Goal: Use online tool/utility: Utilize a website feature to perform a specific function

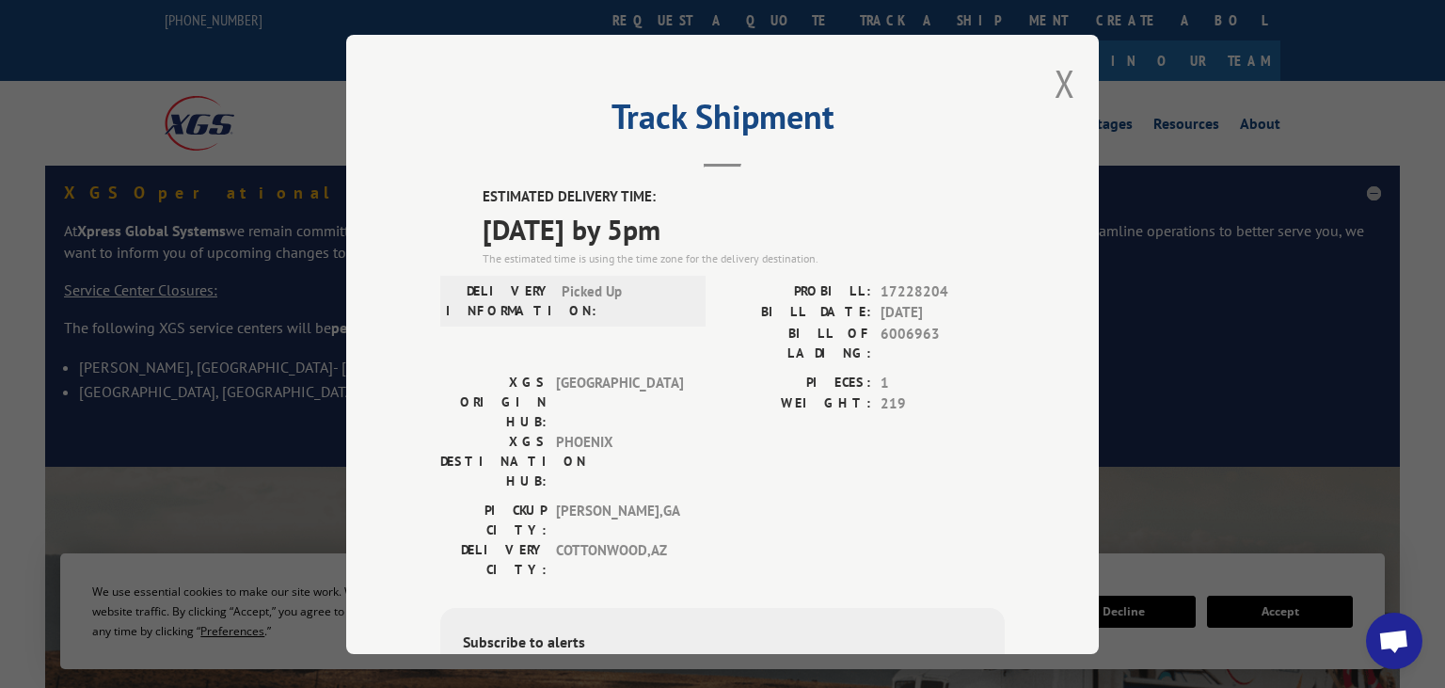
drag, startPoint x: 535, startPoint y: 63, endPoint x: 821, endPoint y: 61, distance: 285.9
click at [699, 102] on div "Track Shipment ESTIMATED DELIVERY TIME: [DATE] by 5pm The estimated time is usi…" at bounding box center [722, 344] width 752 height 619
click at [1070, 80] on button "Close modal" at bounding box center [1064, 83] width 21 height 50
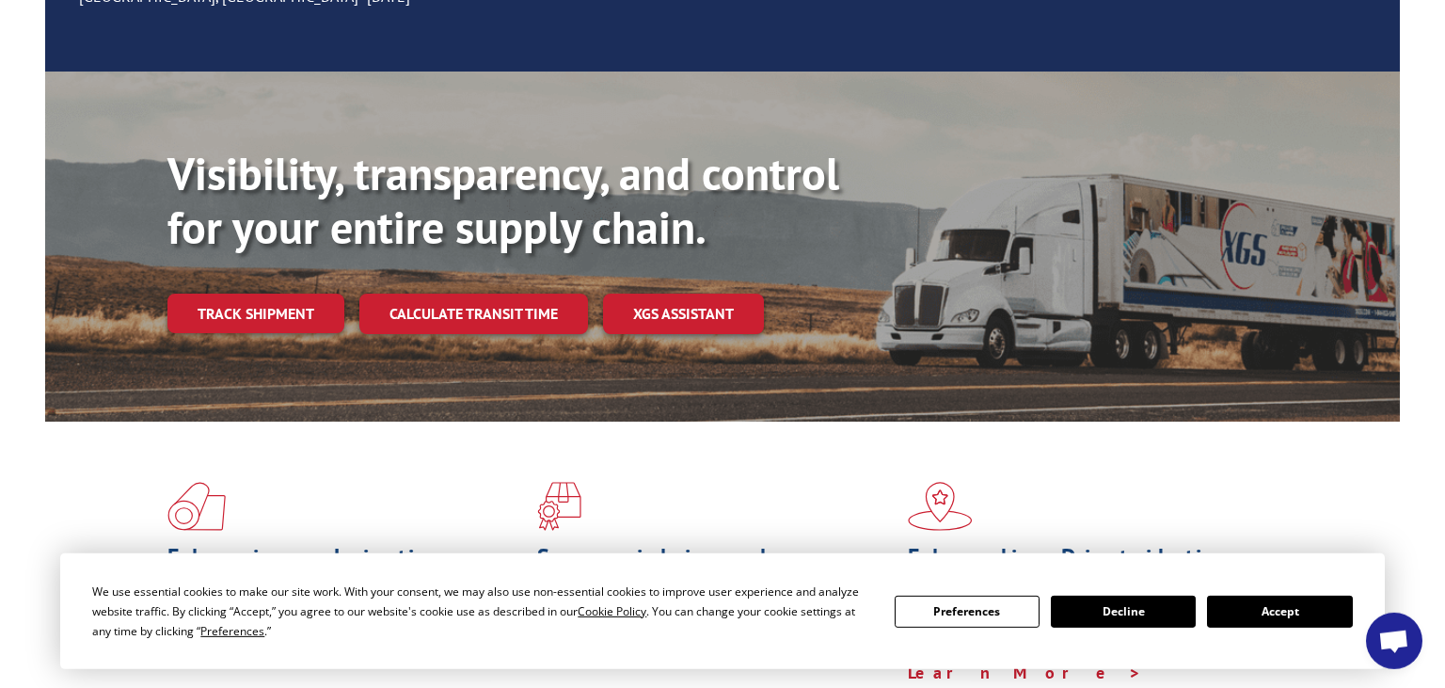
scroll to position [397, 0]
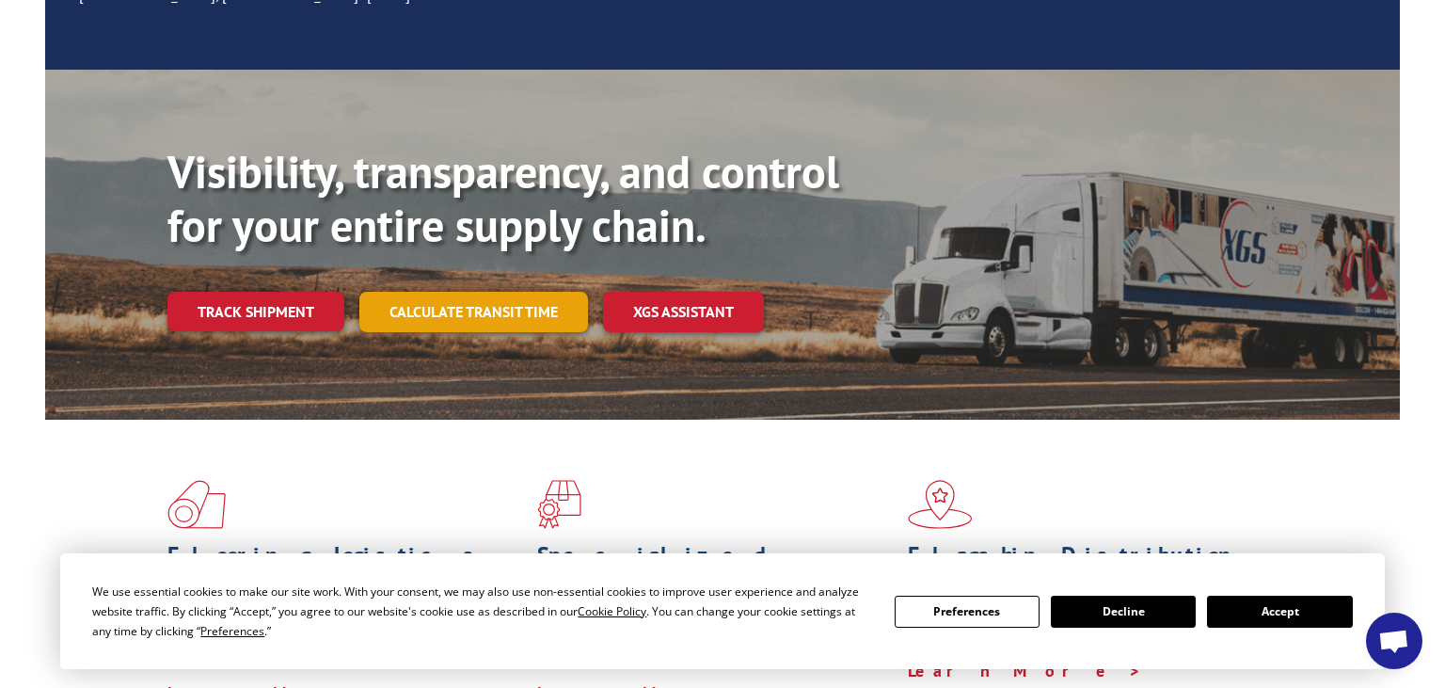
click at [503, 292] on link "Calculate transit time" at bounding box center [473, 312] width 229 height 40
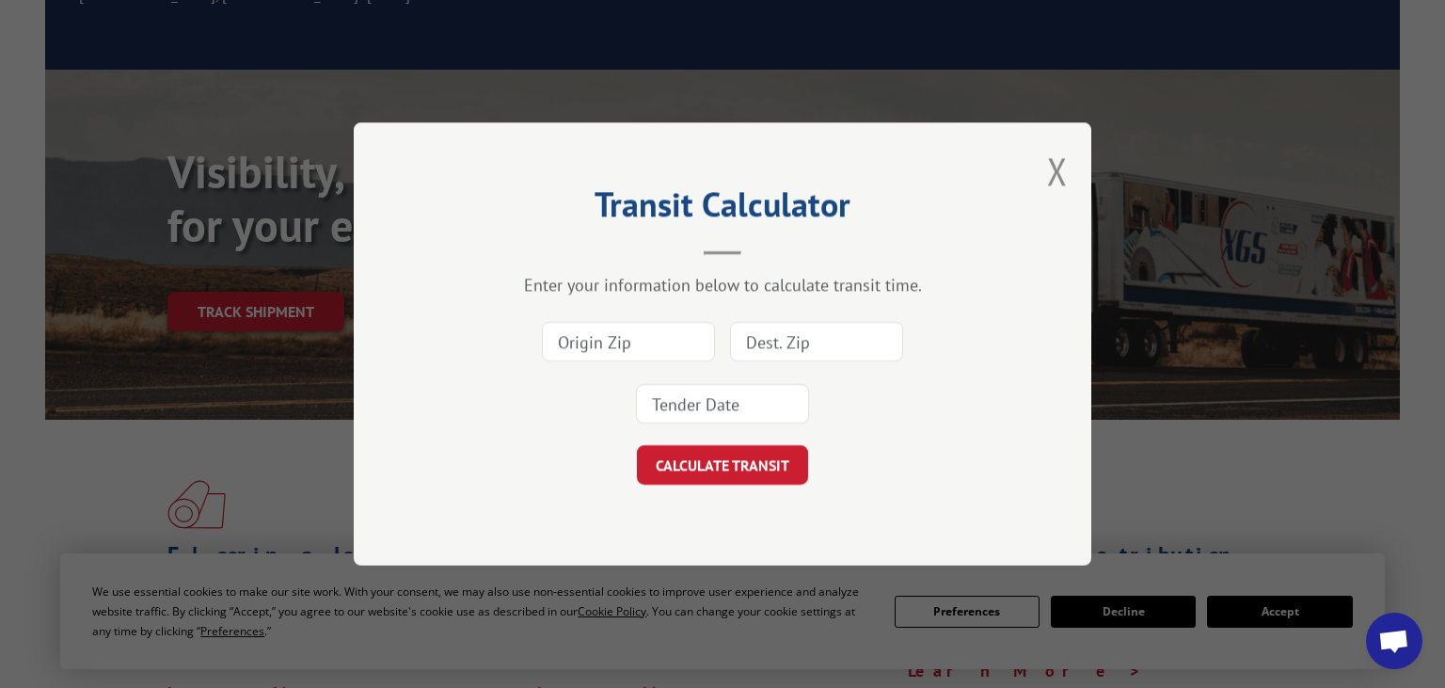
click at [635, 334] on input at bounding box center [628, 342] width 173 height 40
type input "30721"
click at [788, 337] on input at bounding box center [816, 342] width 173 height 40
type input "30721"
click at [751, 467] on button "CALCULATE TRANSIT" at bounding box center [722, 465] width 171 height 40
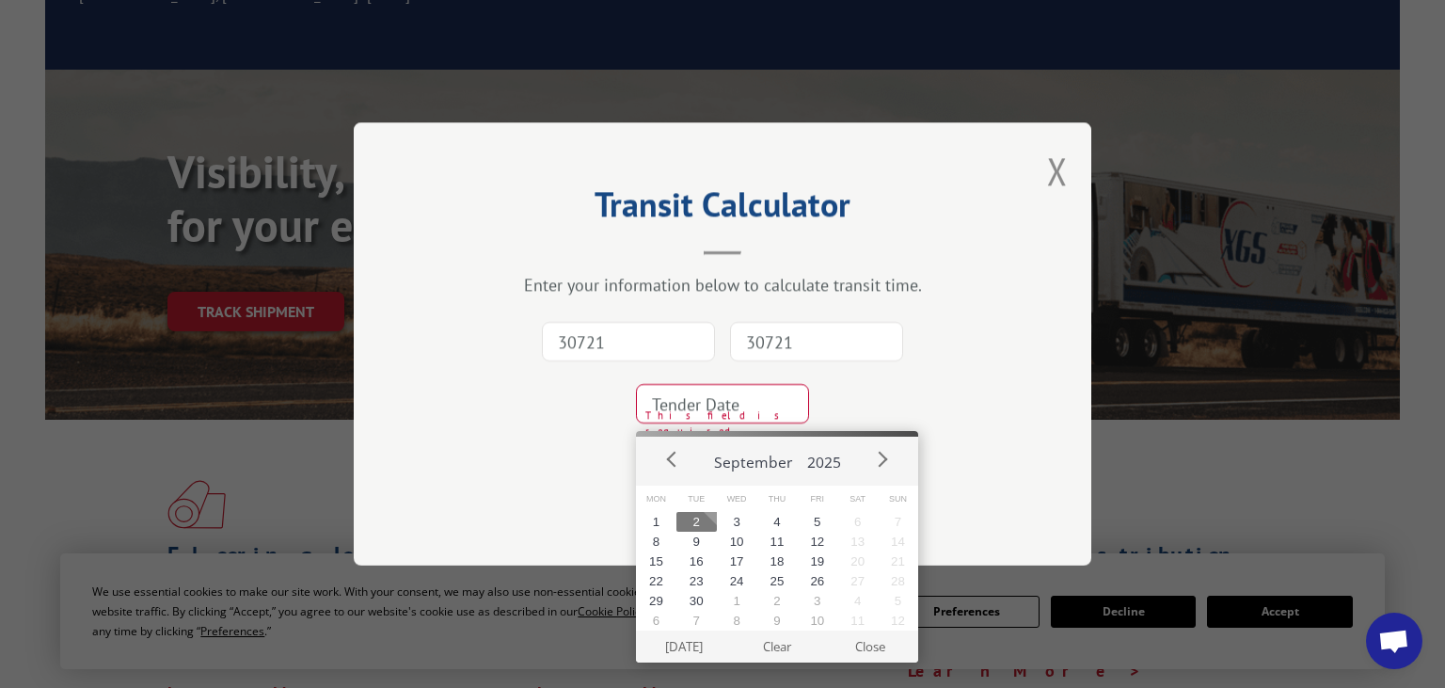
click at [703, 523] on button "2" at bounding box center [696, 522] width 40 height 20
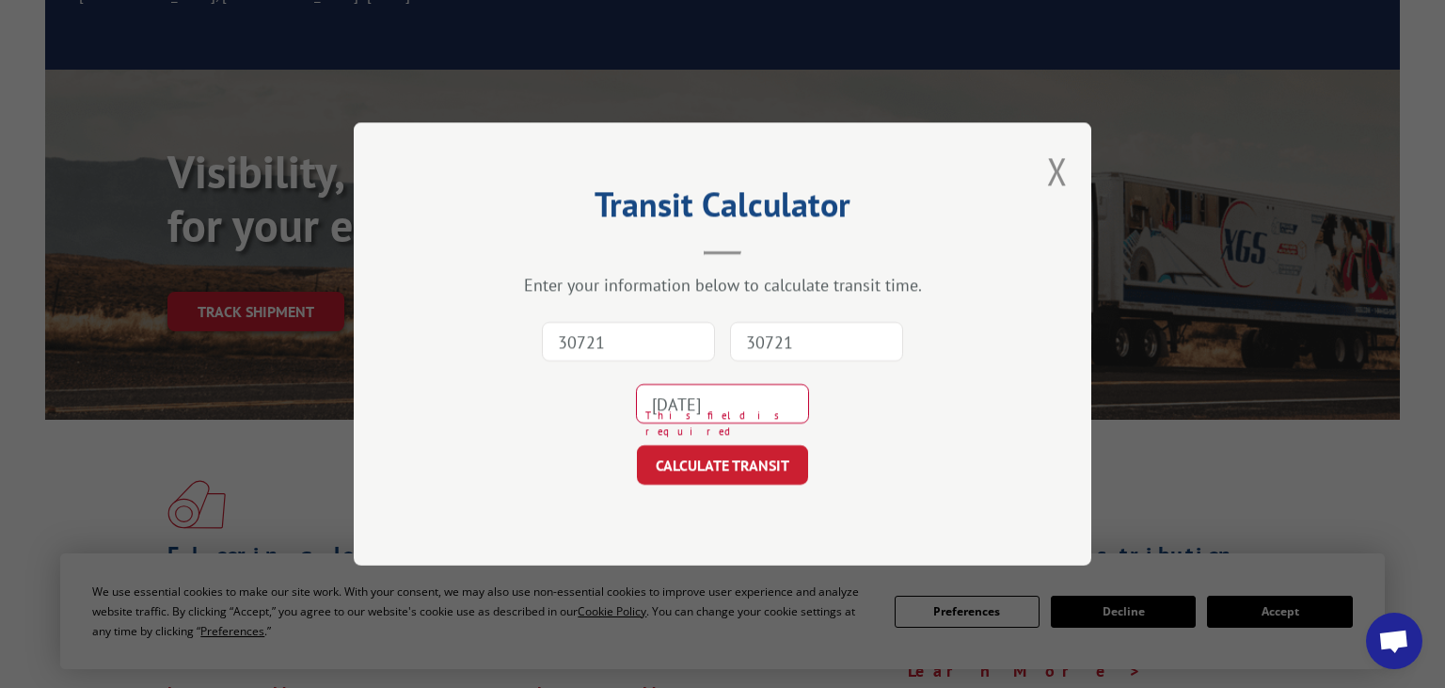
click at [745, 400] on input "[DATE]" at bounding box center [722, 404] width 173 height 40
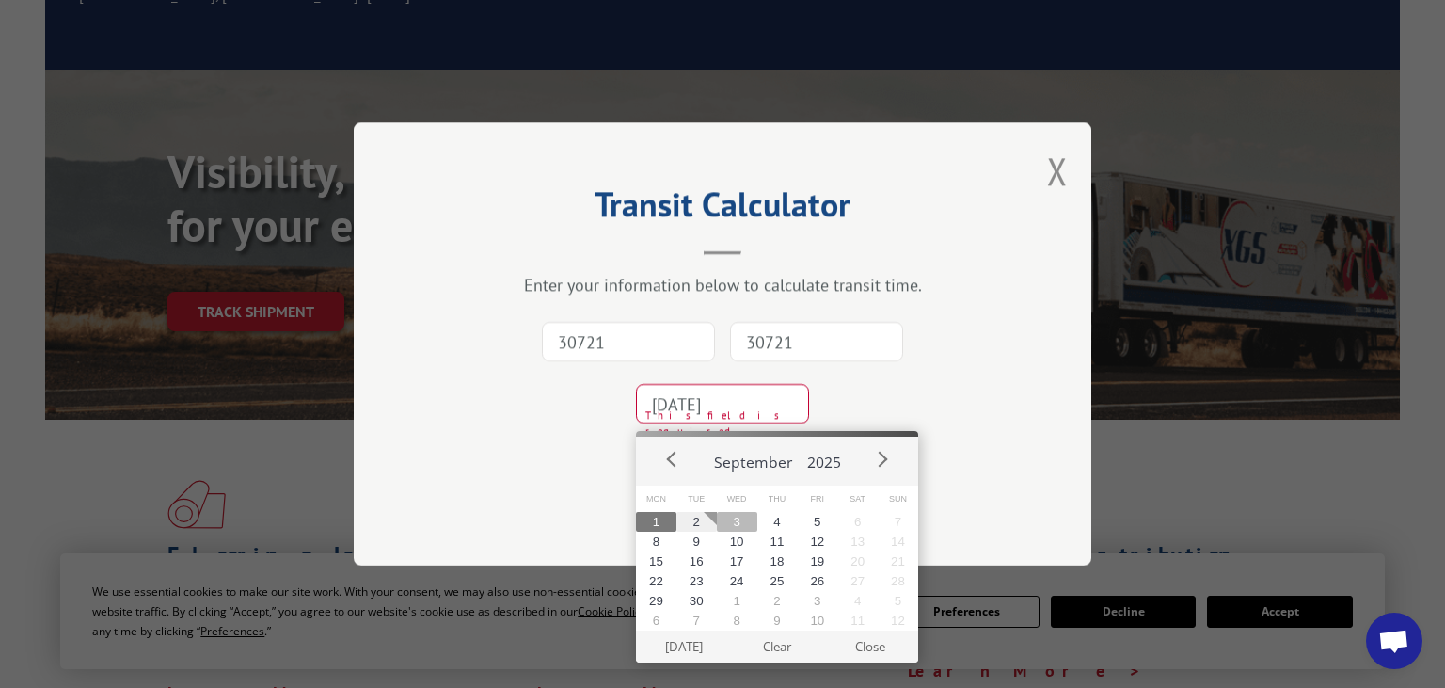
click at [732, 523] on button "3" at bounding box center [737, 522] width 40 height 20
type input "[DATE]"
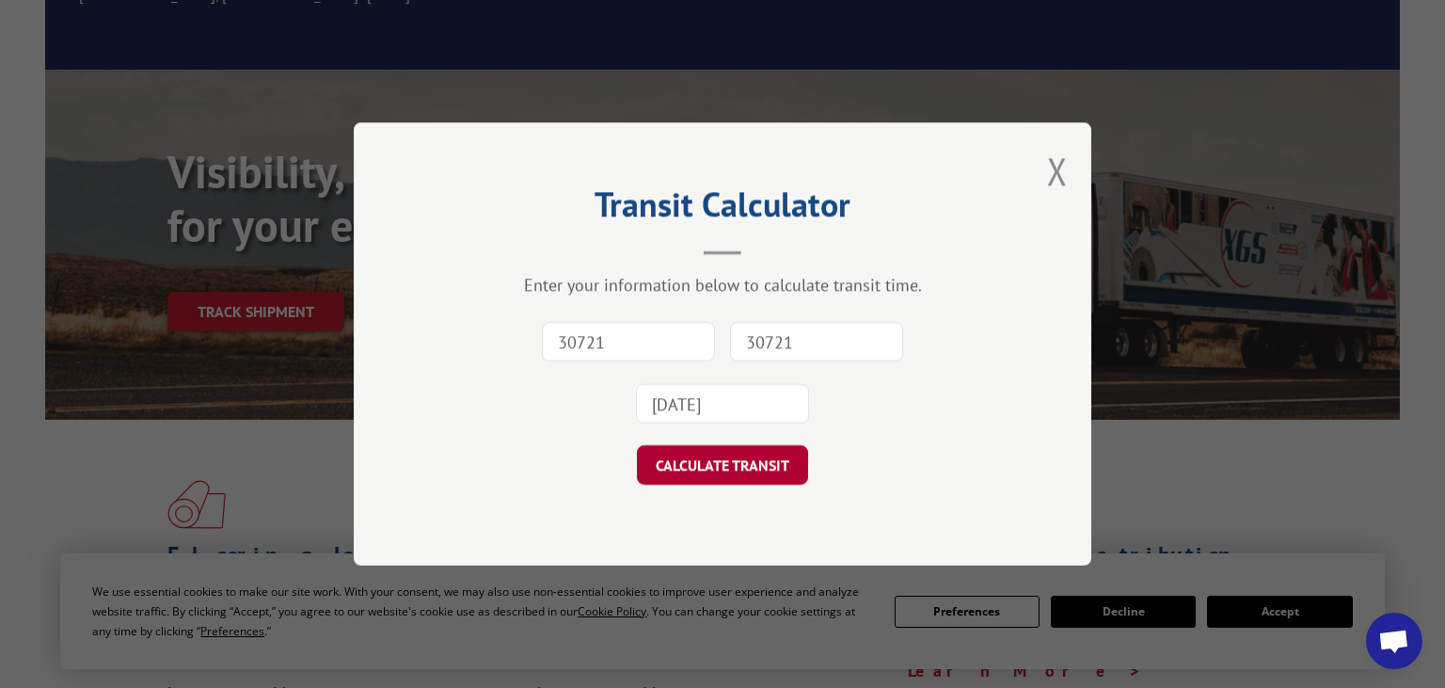
click at [732, 450] on button "CALCULATE TRANSIT" at bounding box center [722, 465] width 171 height 40
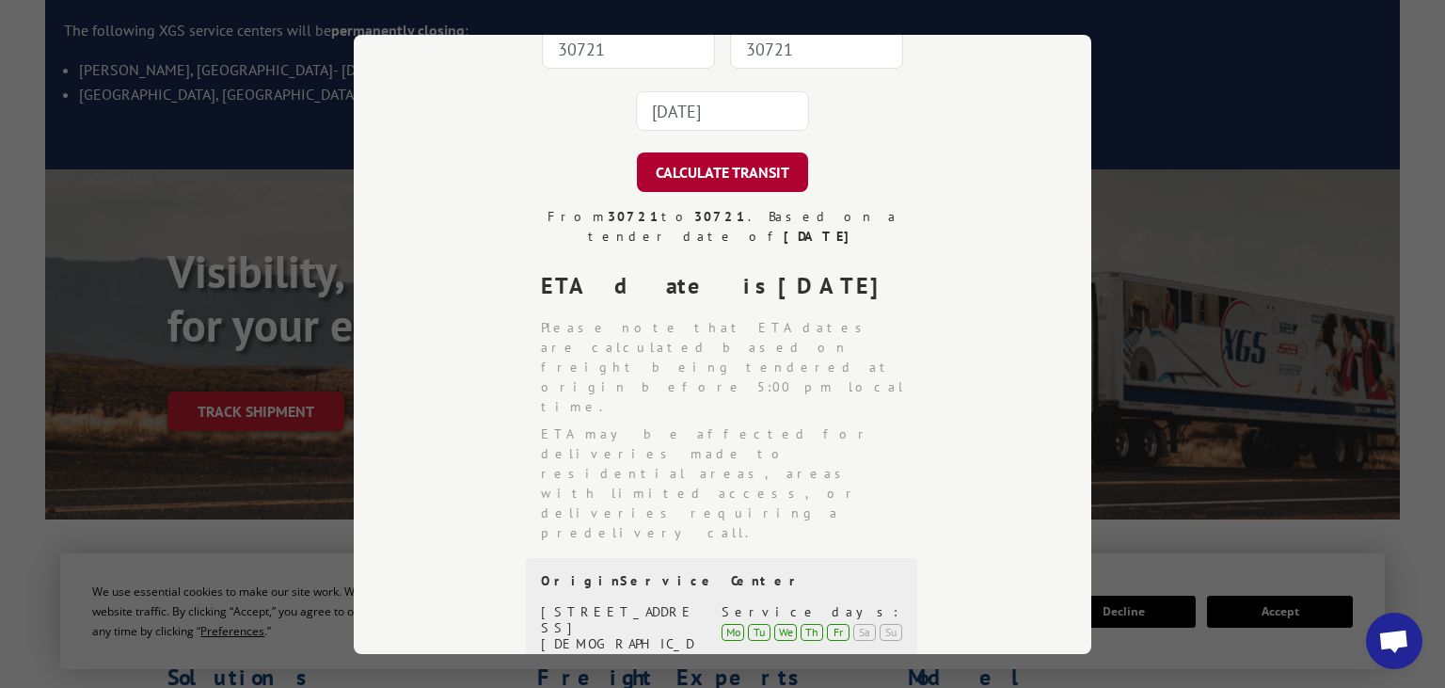
scroll to position [101, 0]
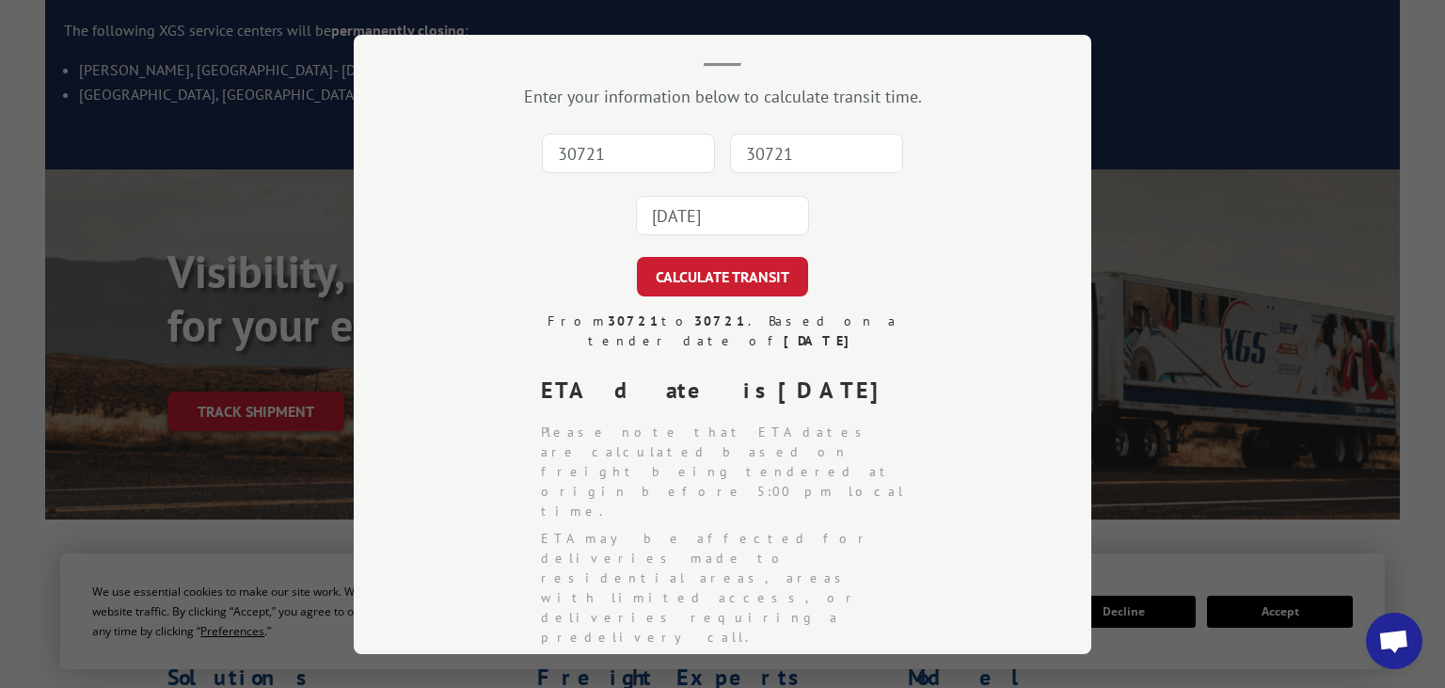
click at [796, 142] on input "30721" at bounding box center [816, 154] width 173 height 40
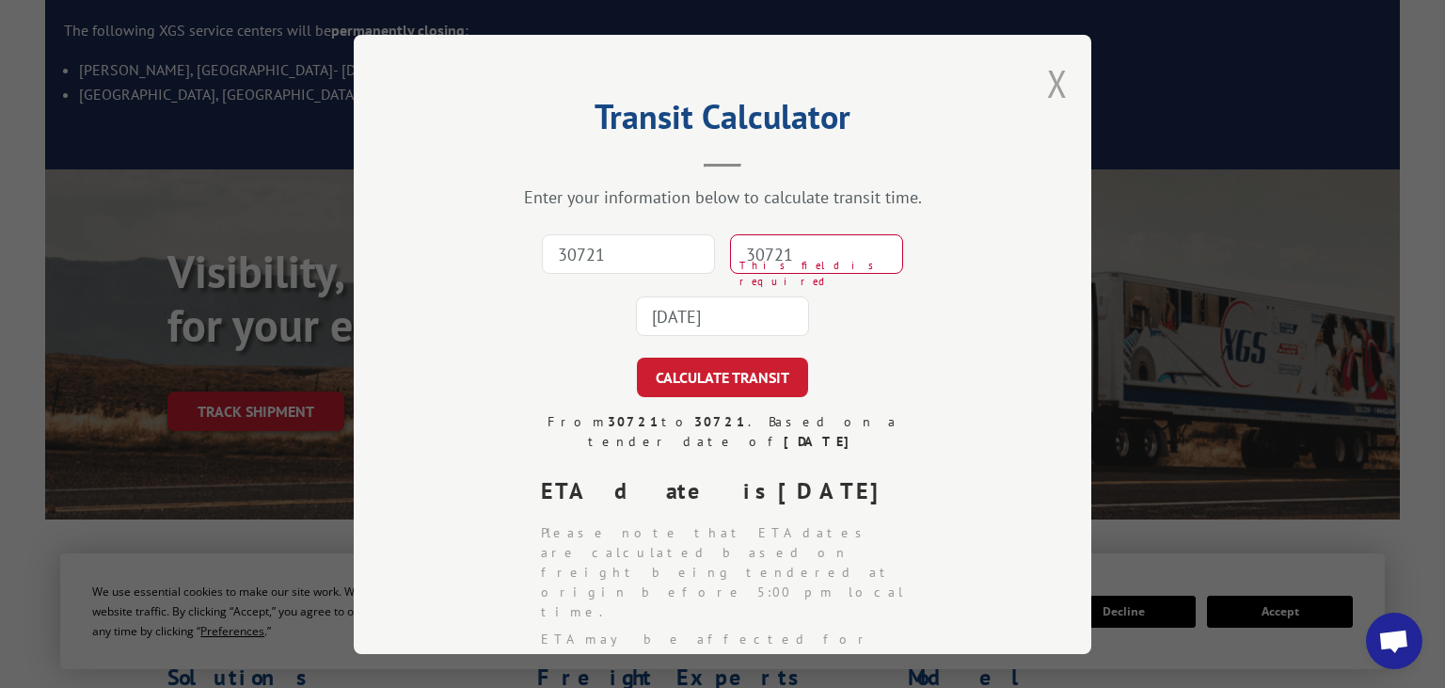
click at [1055, 73] on button "Close modal" at bounding box center [1057, 83] width 21 height 50
